Goal: Task Accomplishment & Management: Manage account settings

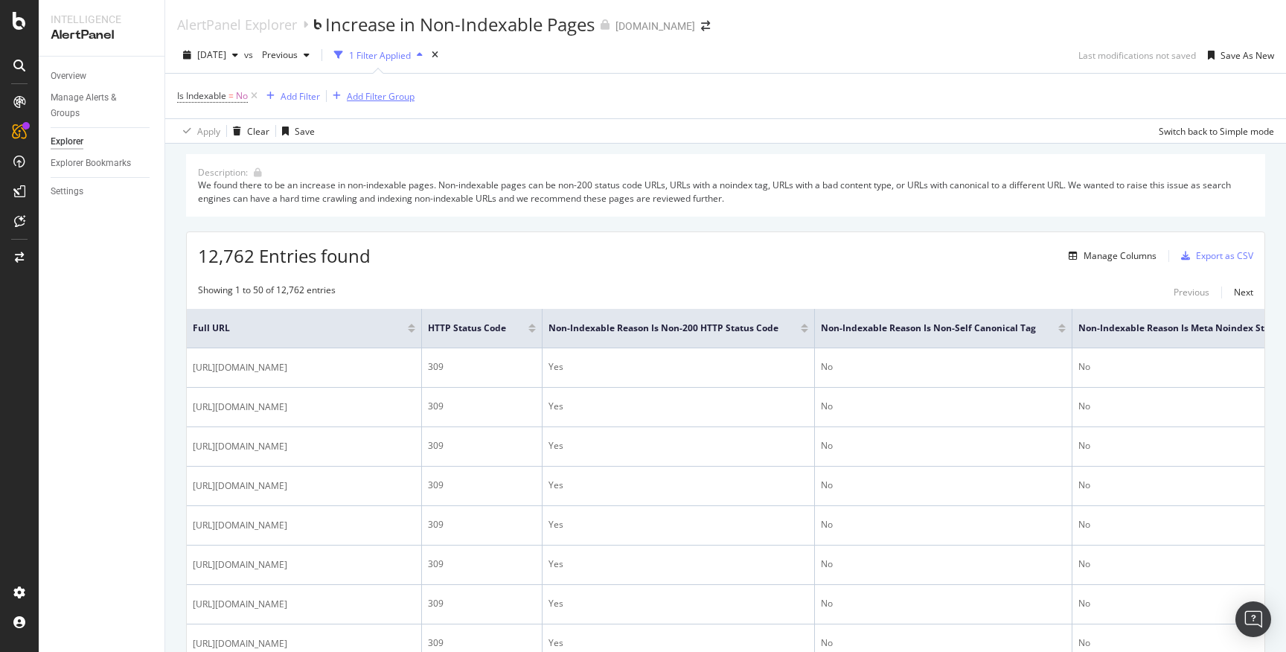
click at [389, 98] on div "Add Filter Group" at bounding box center [381, 96] width 68 height 13
click at [634, 119] on div "Is Indexable = No Add Filter Add Filter Group Apply Clear Save Switch back to S…" at bounding box center [725, 108] width 1097 height 69
click at [372, 96] on div "Add Filter Group" at bounding box center [381, 96] width 68 height 13
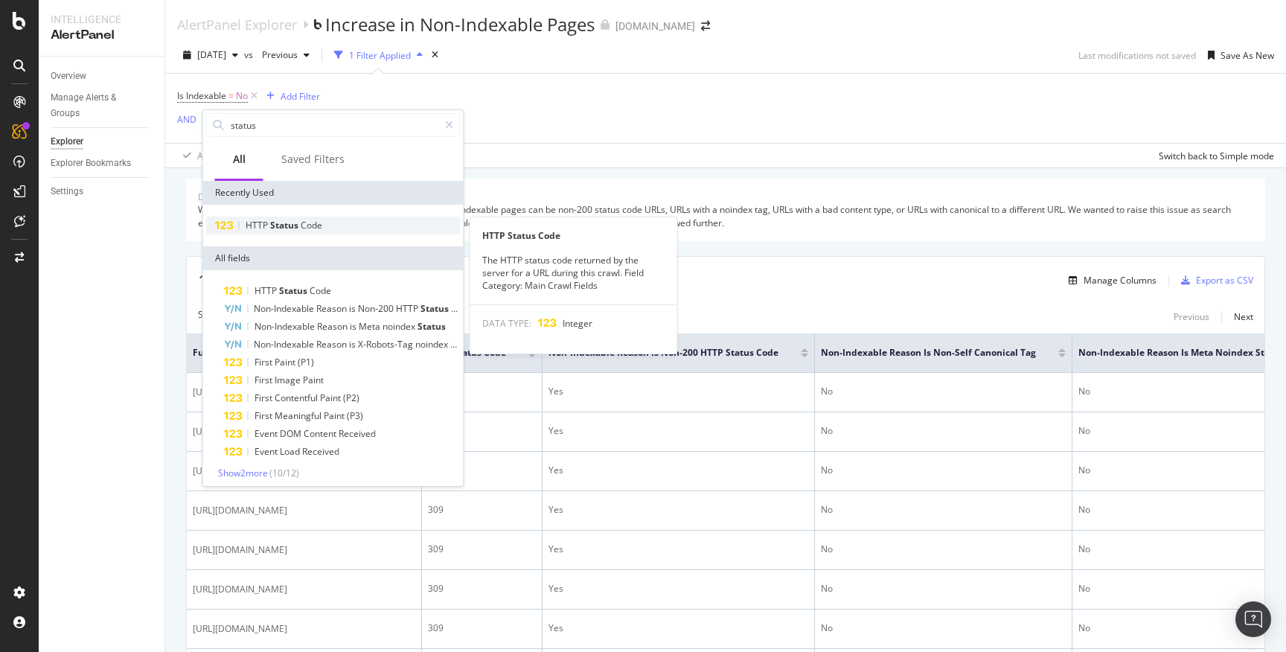
type input "status"
click at [336, 217] on div "HTTP Status Code" at bounding box center [333, 226] width 255 height 18
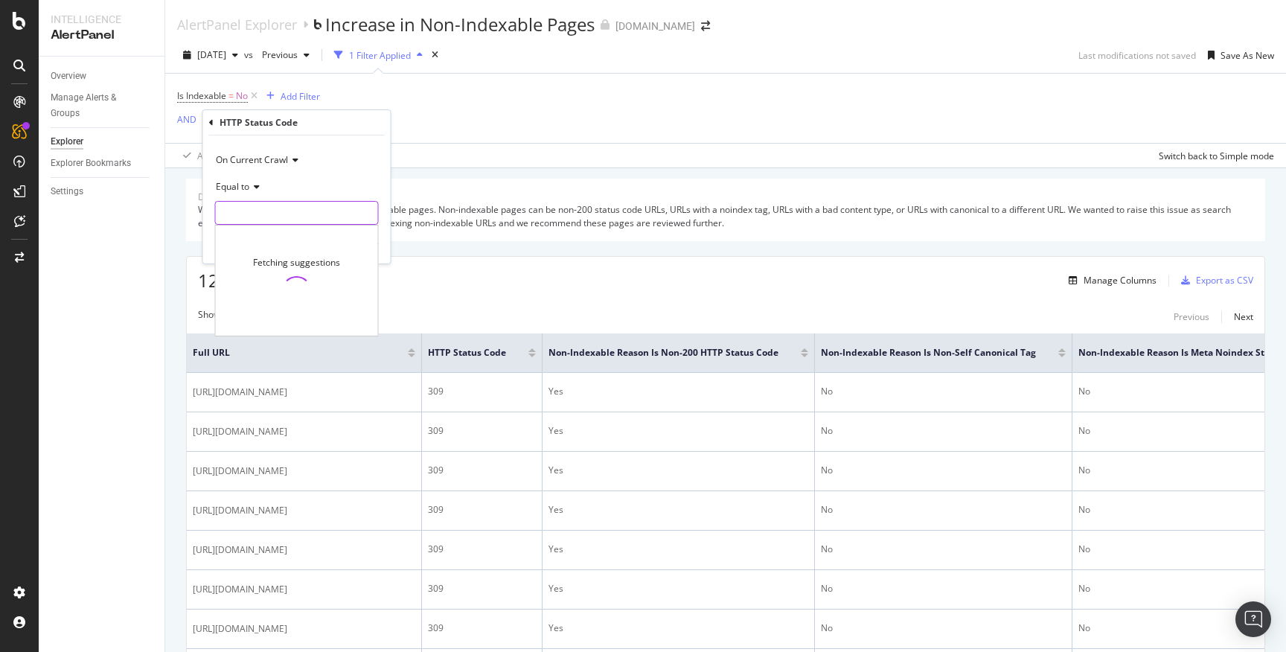
click at [327, 209] on input "number" at bounding box center [297, 213] width 164 height 24
type input "309"
click at [352, 247] on div "button" at bounding box center [346, 244] width 20 height 9
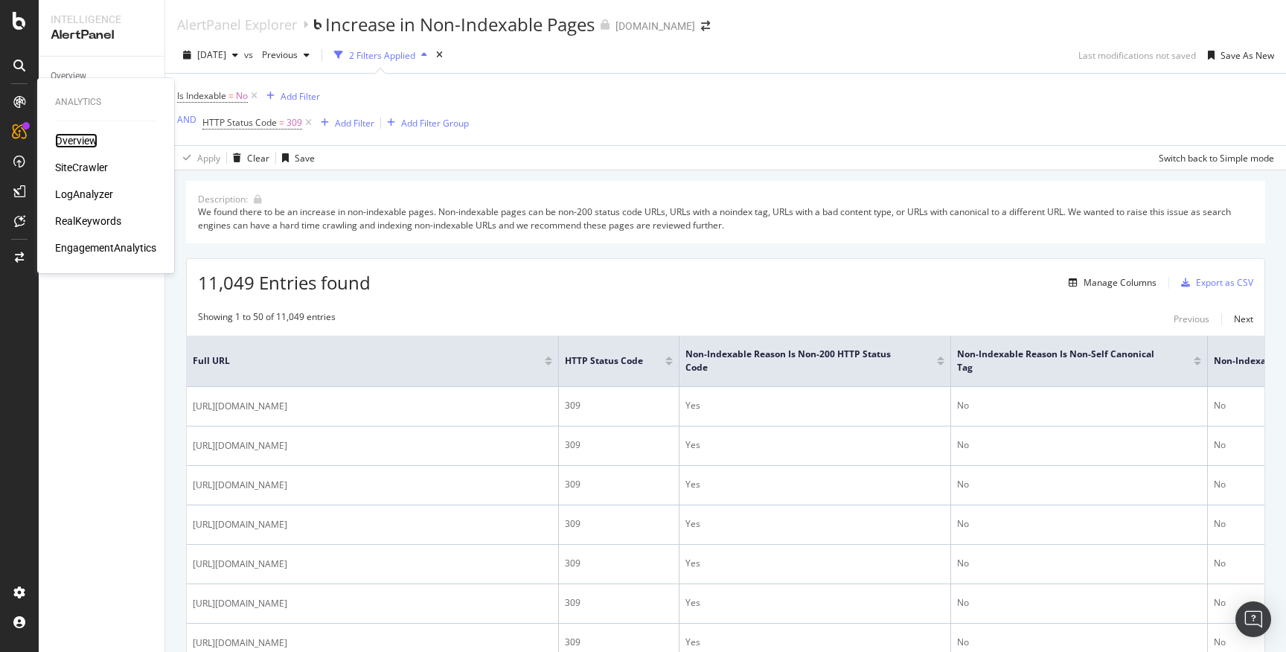
click at [84, 142] on div "Overview" at bounding box center [76, 140] width 42 height 15
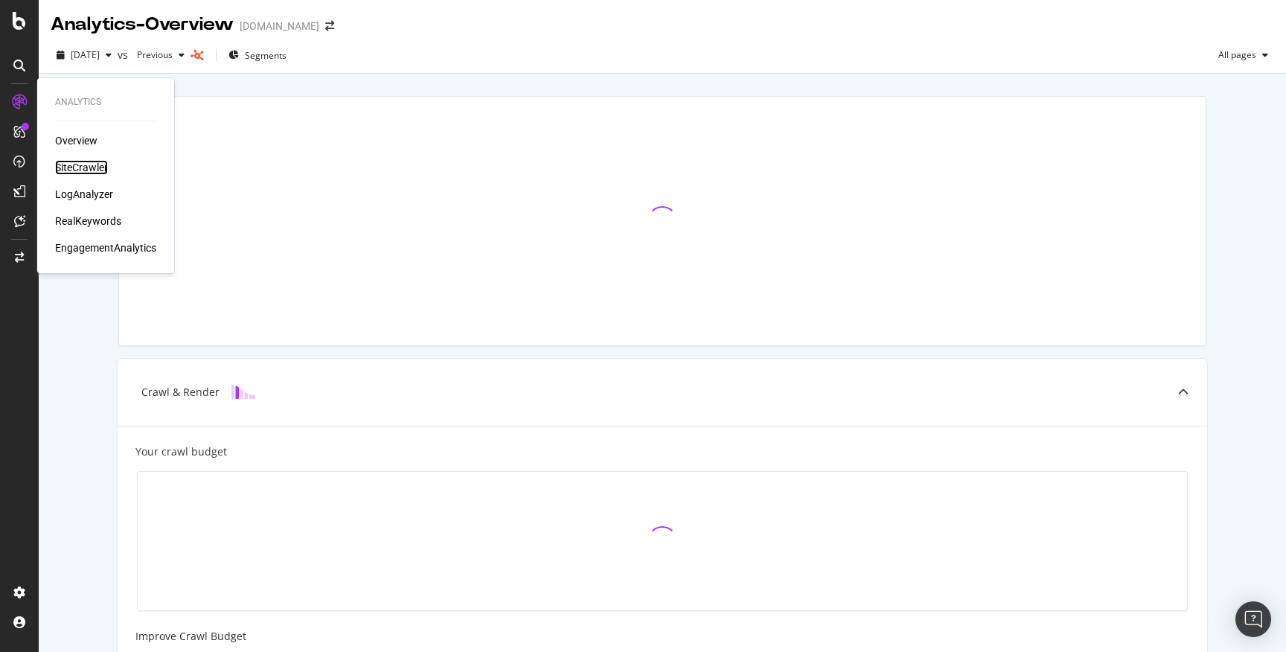
click at [93, 168] on div "SiteCrawler" at bounding box center [81, 167] width 53 height 15
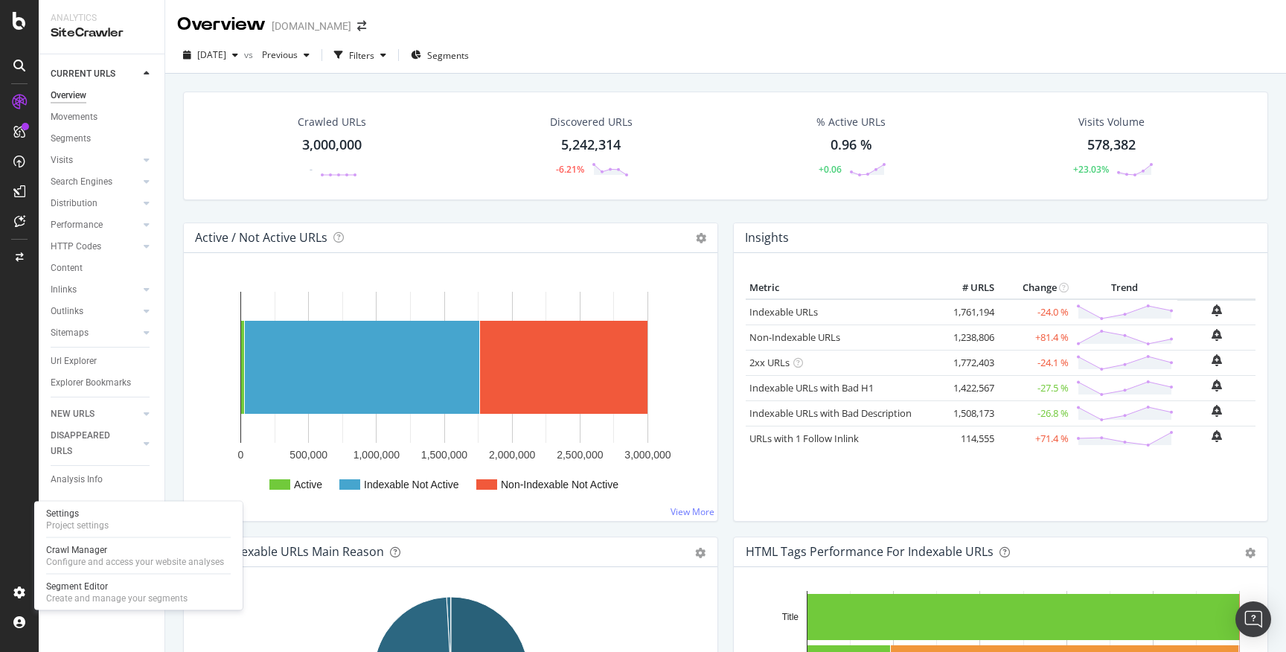
click at [80, 535] on div "Settings Project settings Crawl Manager Configure and access your website analy…" at bounding box center [138, 556] width 208 height 109
click at [80, 523] on div "Project settings" at bounding box center [77, 526] width 63 height 12
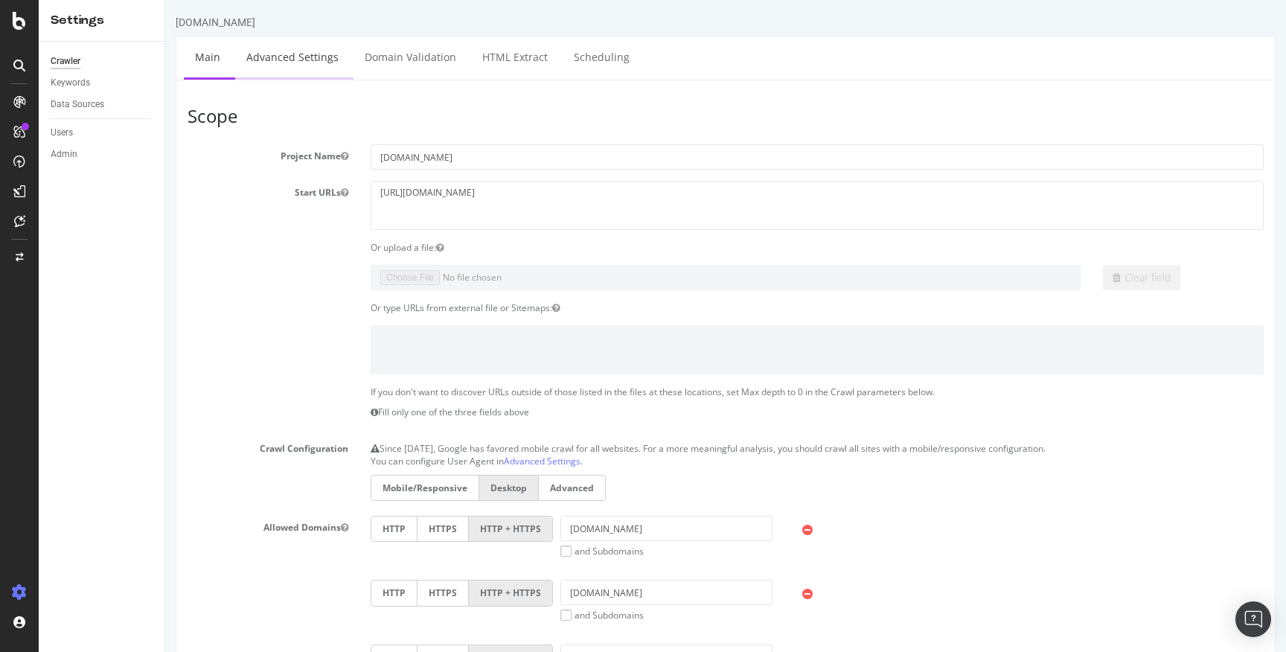
click at [267, 54] on link "Advanced Settings" at bounding box center [292, 56] width 115 height 41
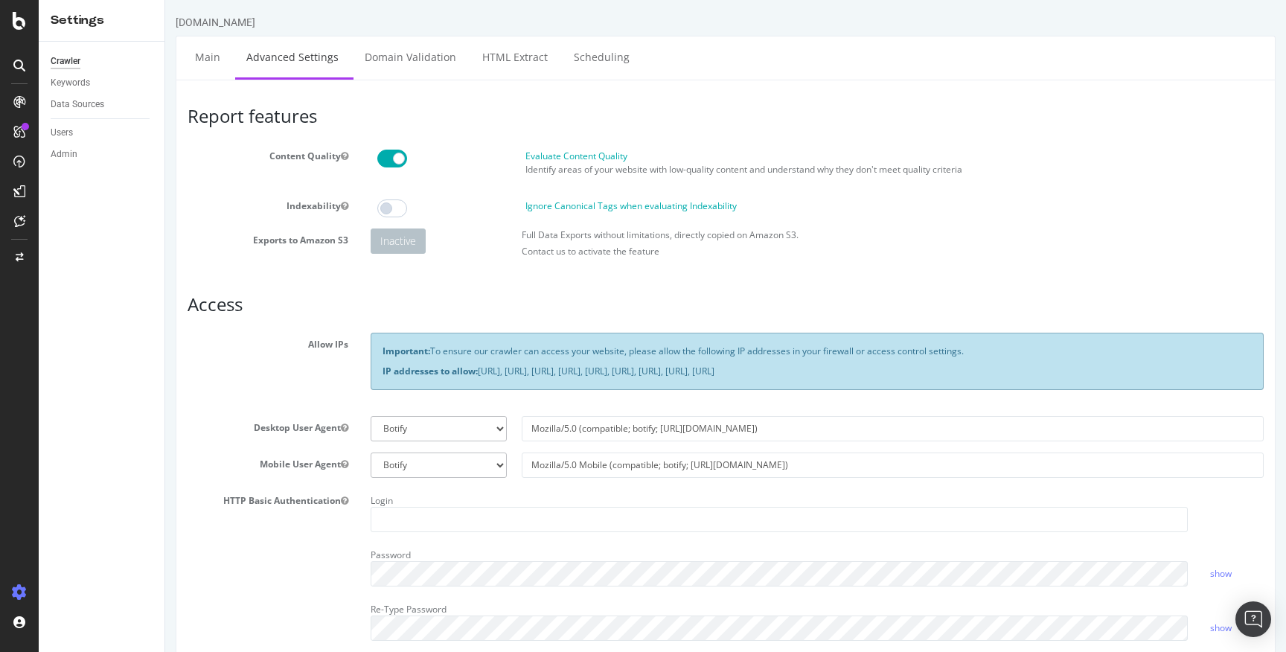
drag, startPoint x: 1121, startPoint y: 374, endPoint x: 483, endPoint y: 376, distance: 638.0
click at [483, 376] on p "IP addresses to allow: [URL], [URL], [URL], [URL], [URL], [URL], [URL], [URL], …" at bounding box center [818, 371] width 870 height 13
copy p "[URL], [URL], [URL], [URL], [URL], [URL], [URL], [URL], [URL]"
click at [66, 166] on div "ActionBoard" at bounding box center [84, 170] width 58 height 15
